Goal: Check status: Check status

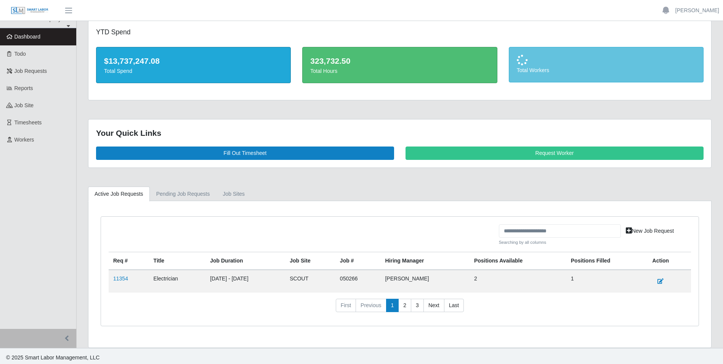
scroll to position [13, 0]
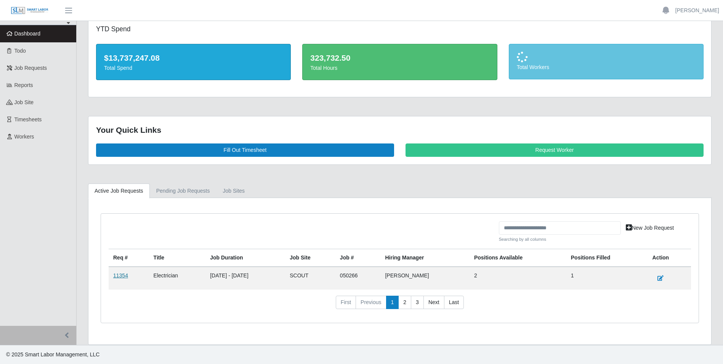
click at [122, 277] on link "11354" at bounding box center [120, 275] width 15 height 6
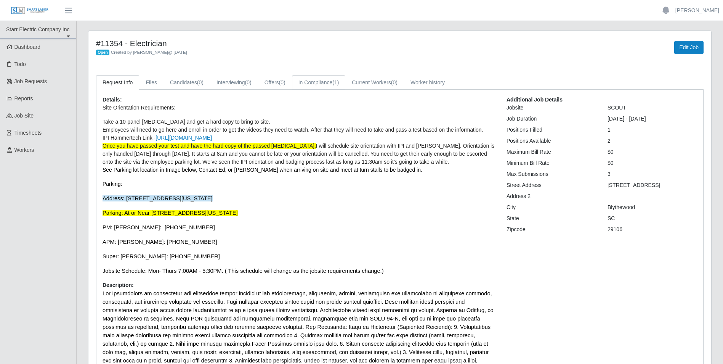
click at [334, 83] on span "(1)" at bounding box center [335, 82] width 6 height 6
